Goal: Task Accomplishment & Management: Use online tool/utility

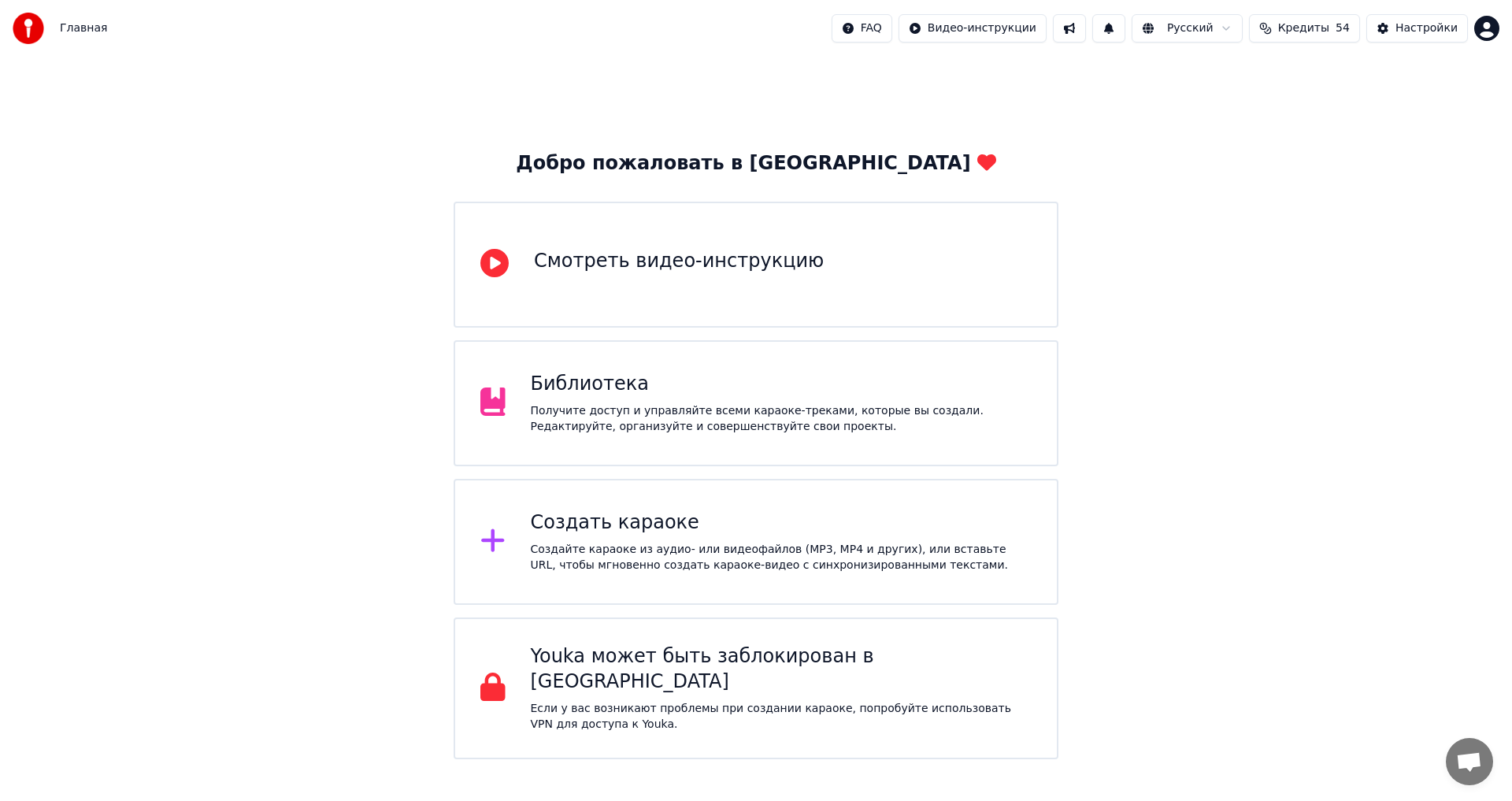
click at [692, 398] on div "Библиотека Получите доступ и управляйте всеми караоке-треками, которые вы созда…" at bounding box center [781, 403] width 502 height 63
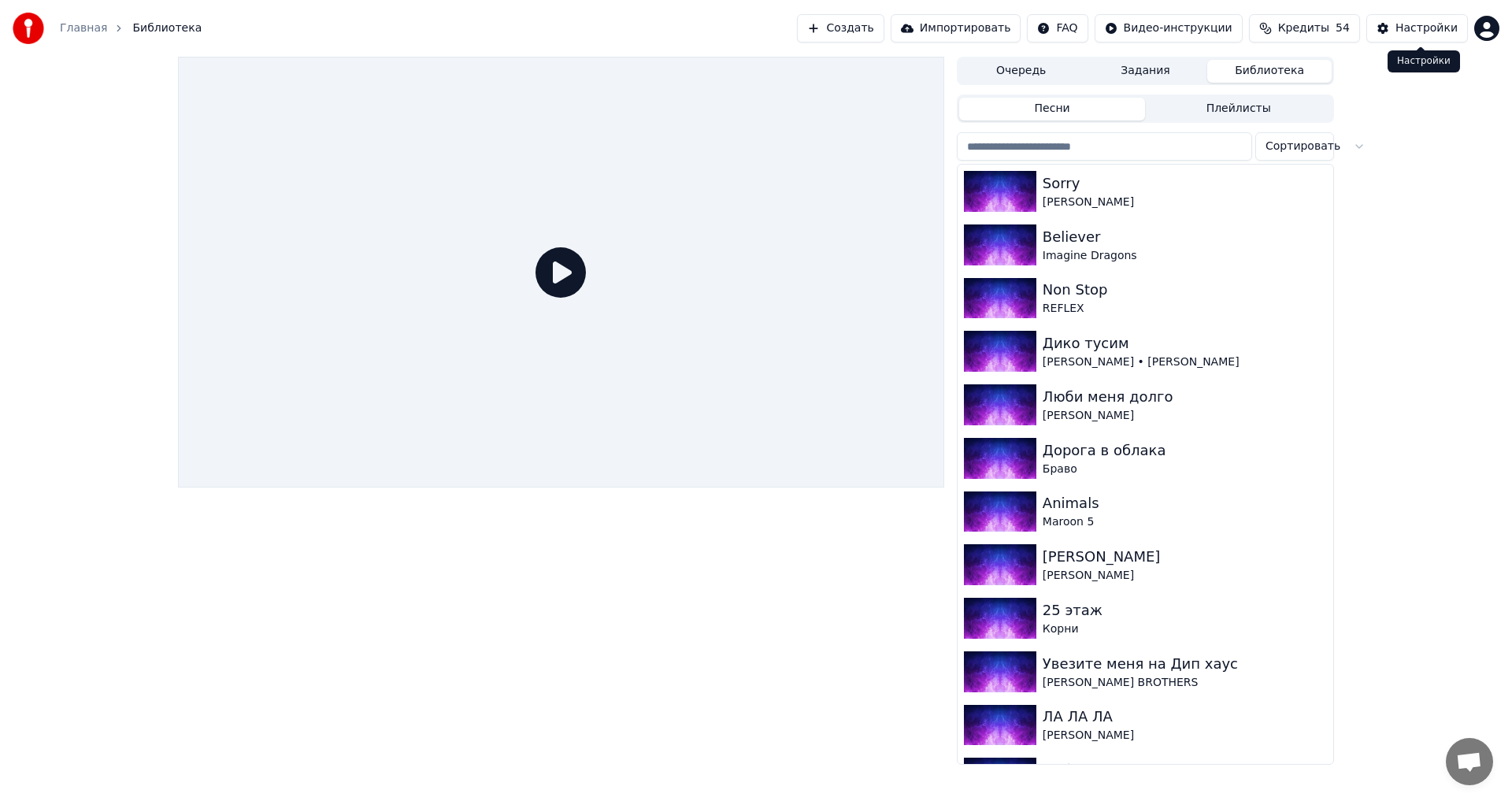
click at [1394, 38] on button "Настройки" at bounding box center [1417, 28] width 102 height 28
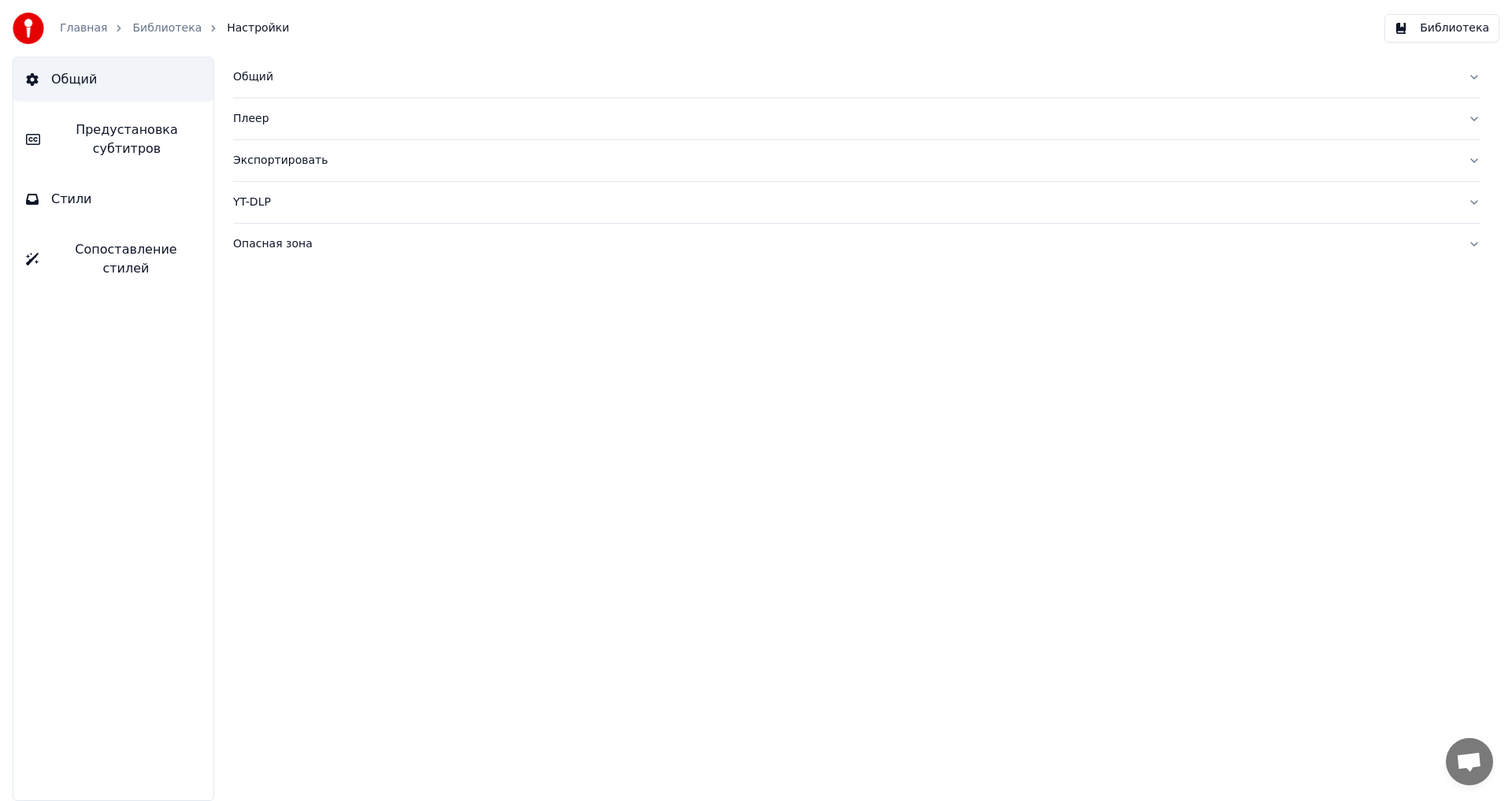
click at [85, 82] on span "Общий" at bounding box center [74, 80] width 46 height 19
click at [1443, 31] on button "Библиотека" at bounding box center [1442, 28] width 115 height 28
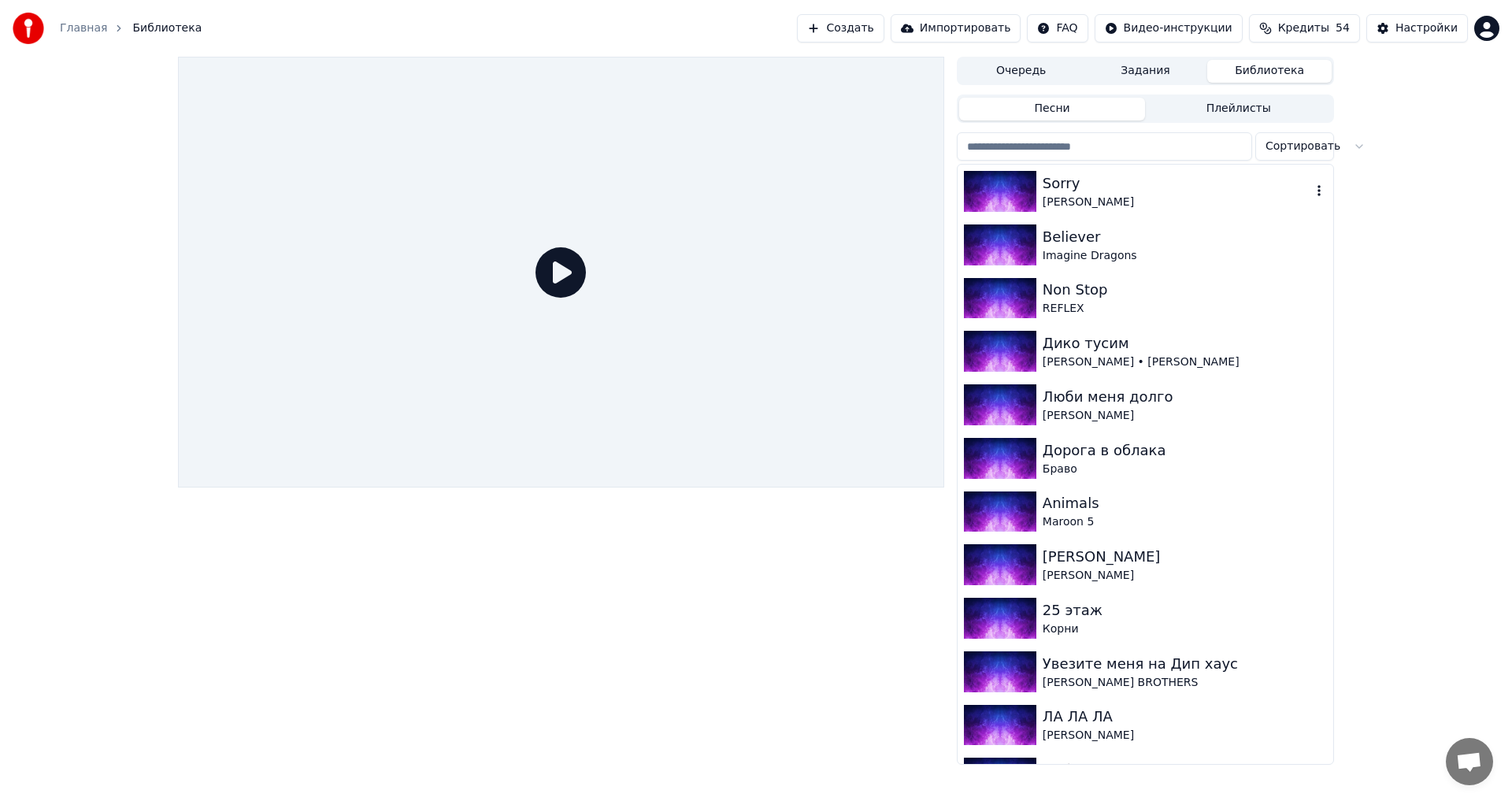
click at [1311, 194] on icon "button" at bounding box center [1319, 190] width 16 height 13
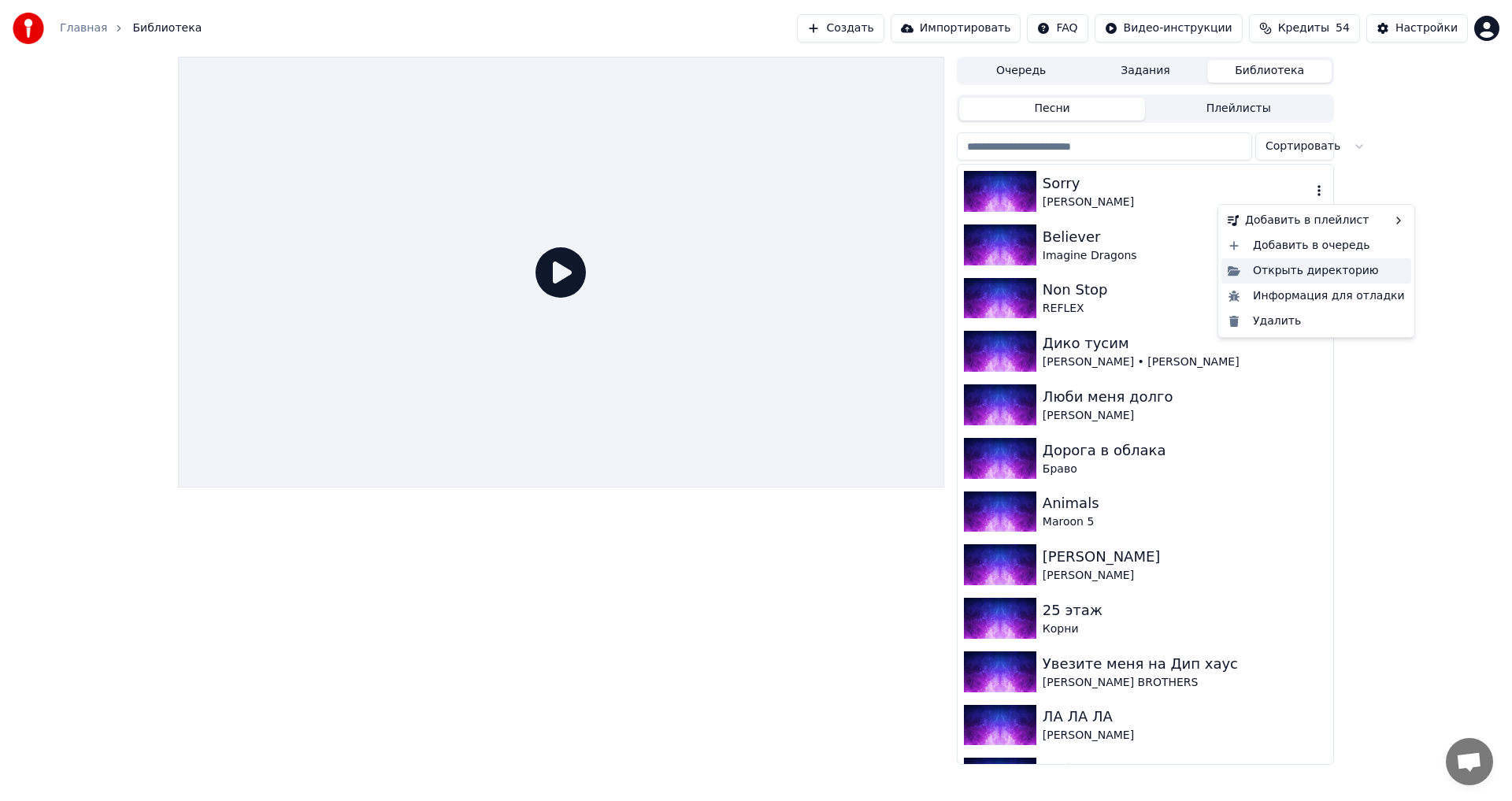
click at [1306, 270] on div "Открыть директорию" at bounding box center [1316, 271] width 190 height 25
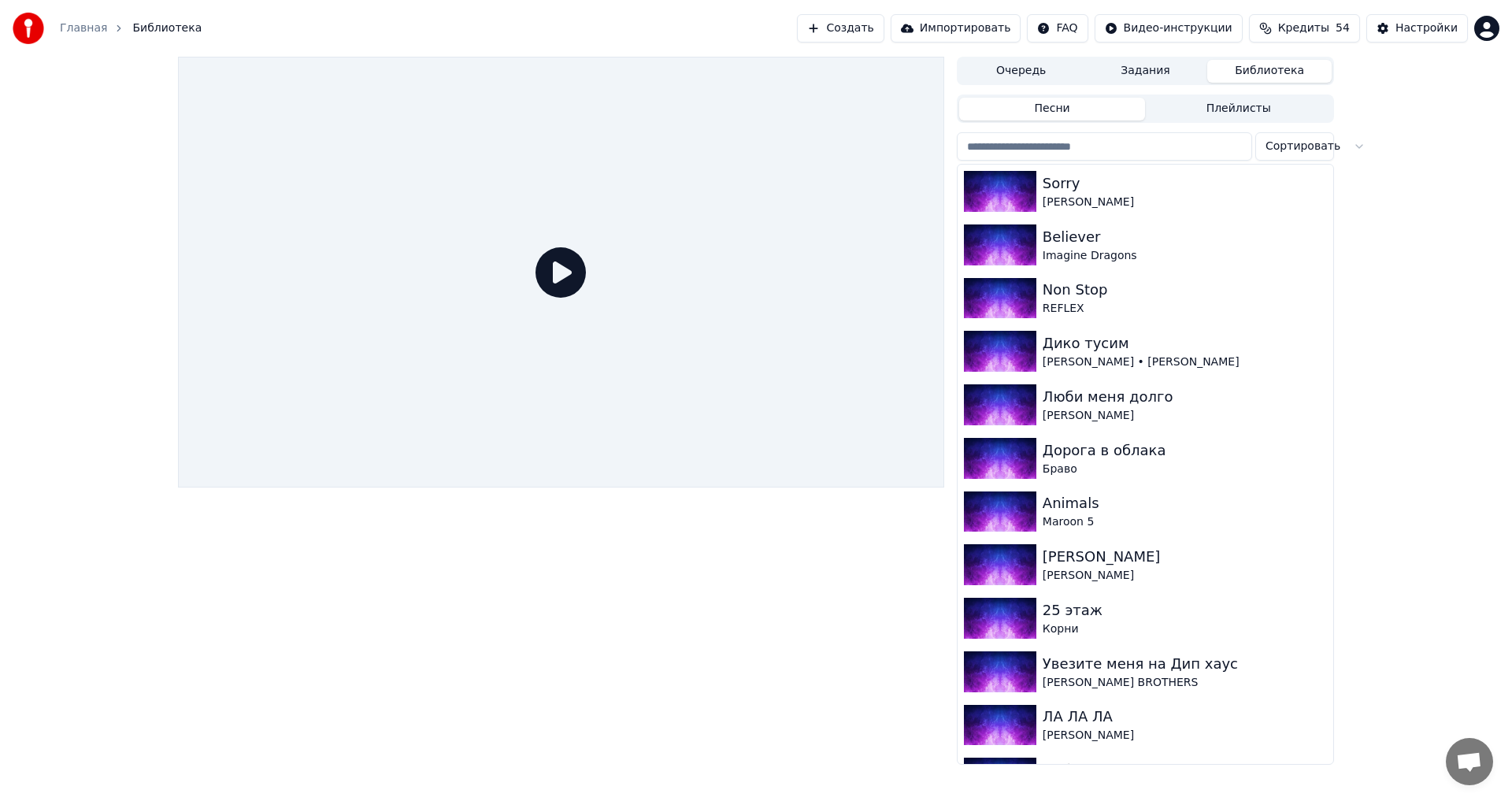
click at [1437, 392] on div "Очередь Задания Библиотека Песни Плейлисты Сортировать Sorry [PERSON_NAME] Beli…" at bounding box center [756, 410] width 1512 height 708
